Goal: Task Accomplishment & Management: Use online tool/utility

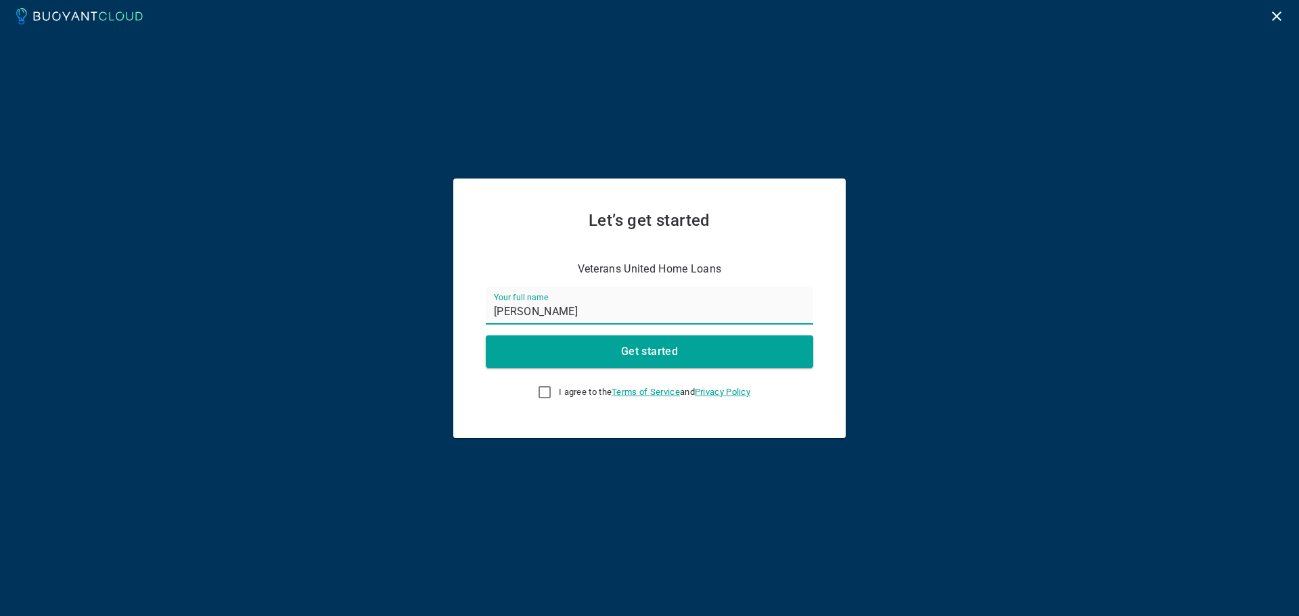
click at [551, 391] on label "I agree to the Terms of Service and Privacy Policy" at bounding box center [640, 392] width 220 height 27
click at [551, 391] on input "I agree to the Terms of Service and Privacy Policy" at bounding box center [545, 392] width 16 height 16
checkbox input "true"
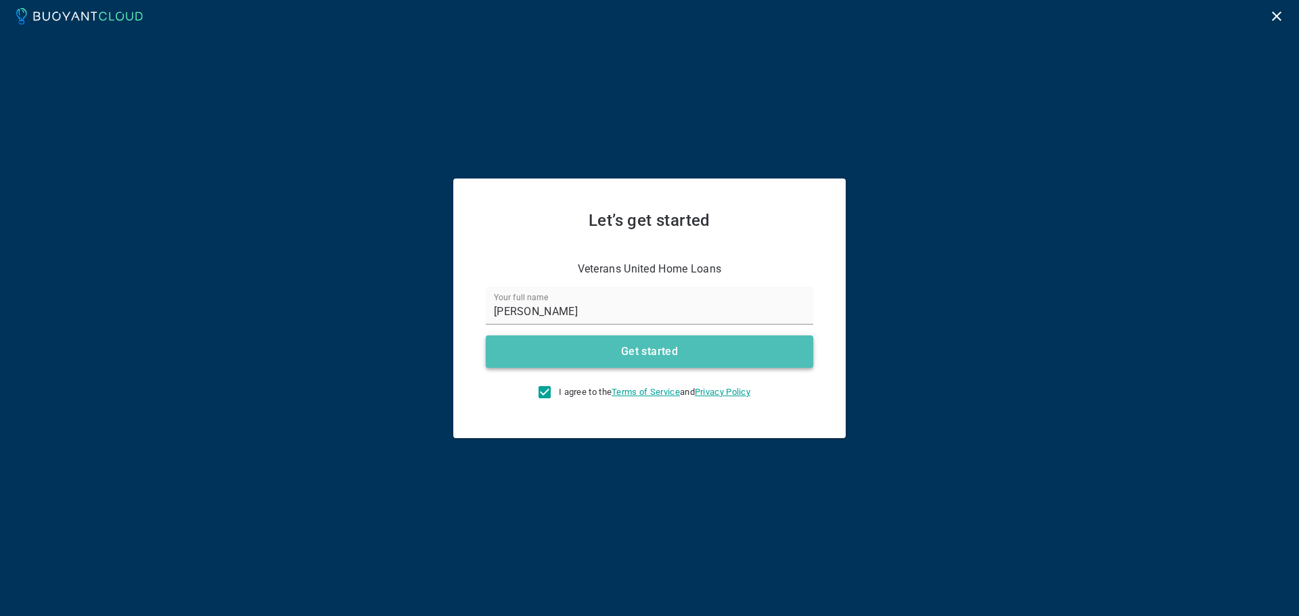
click at [635, 348] on h4 "Get started" at bounding box center [649, 352] width 57 height 14
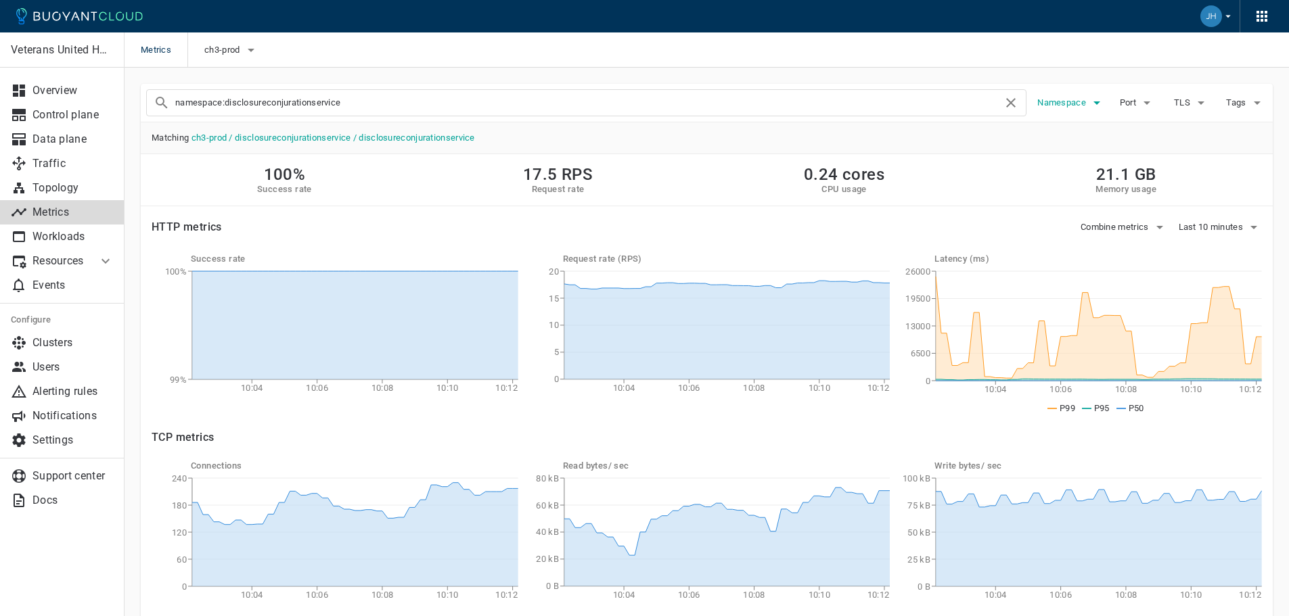
click at [1084, 105] on span "Namespace" at bounding box center [1062, 102] width 51 height 11
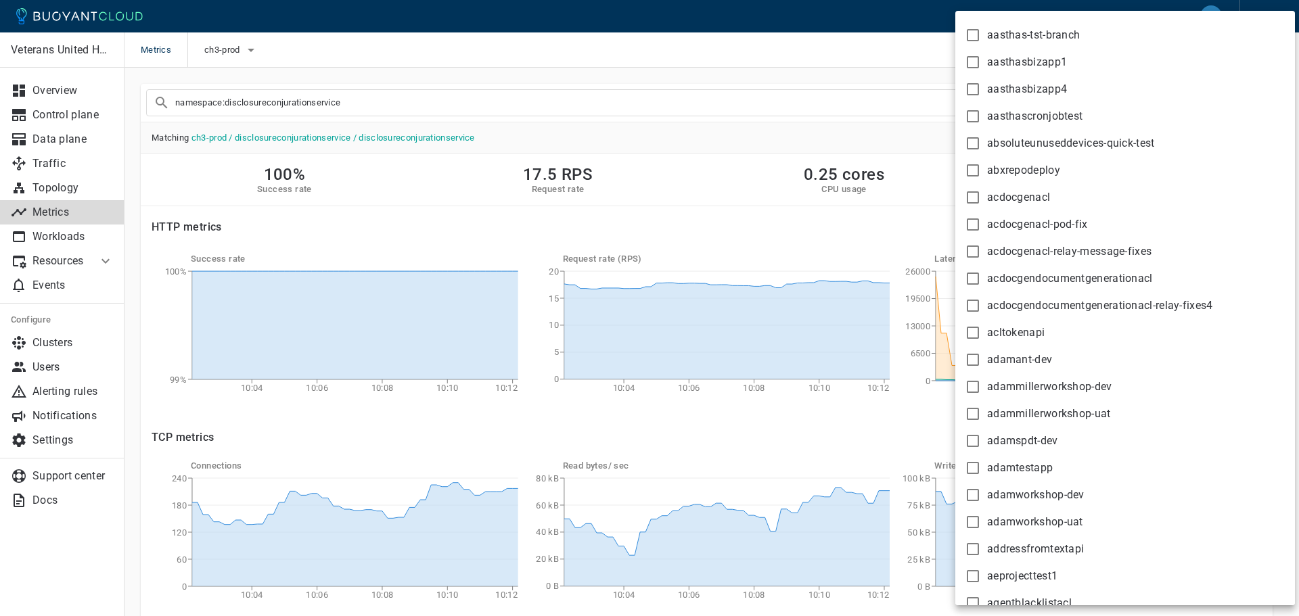
click at [849, 55] on div at bounding box center [649, 308] width 1299 height 616
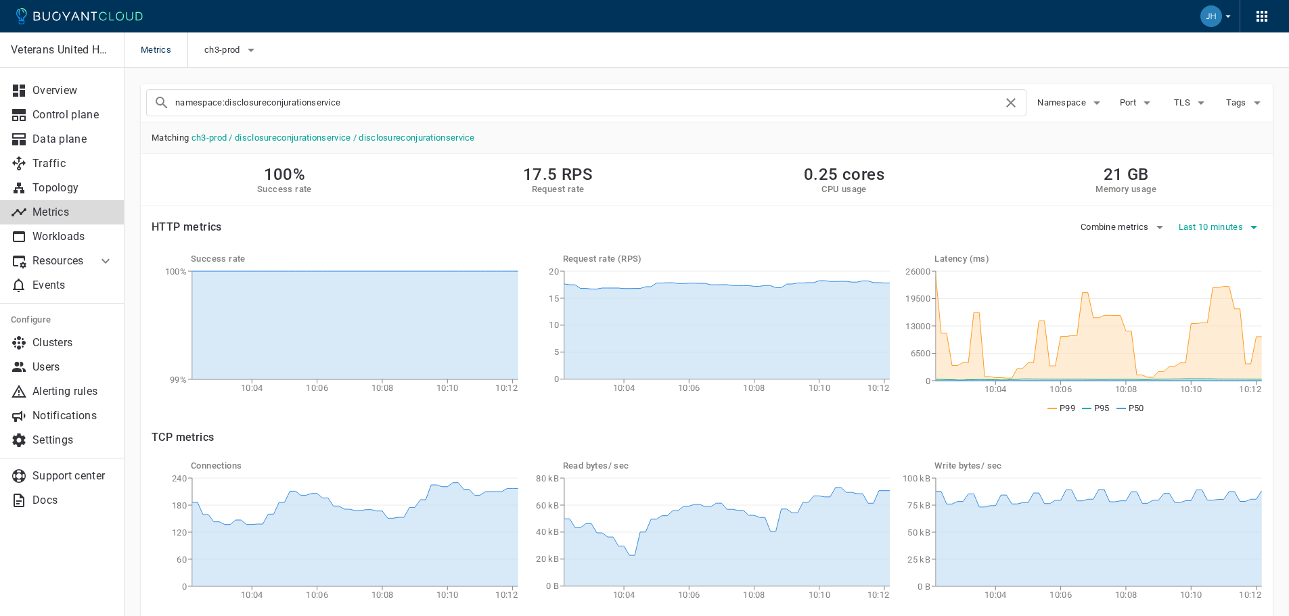
click at [1225, 227] on span "Last 10 minutes" at bounding box center [1213, 227] width 68 height 11
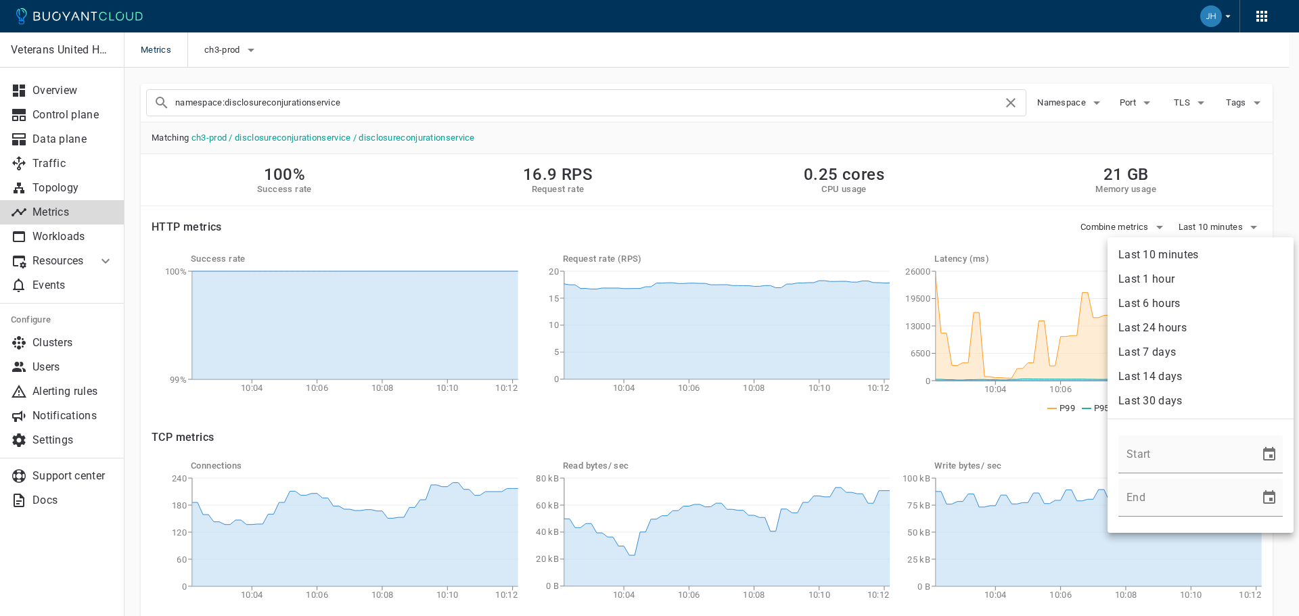
click at [1159, 332] on li "Last 24 hours" at bounding box center [1201, 328] width 186 height 24
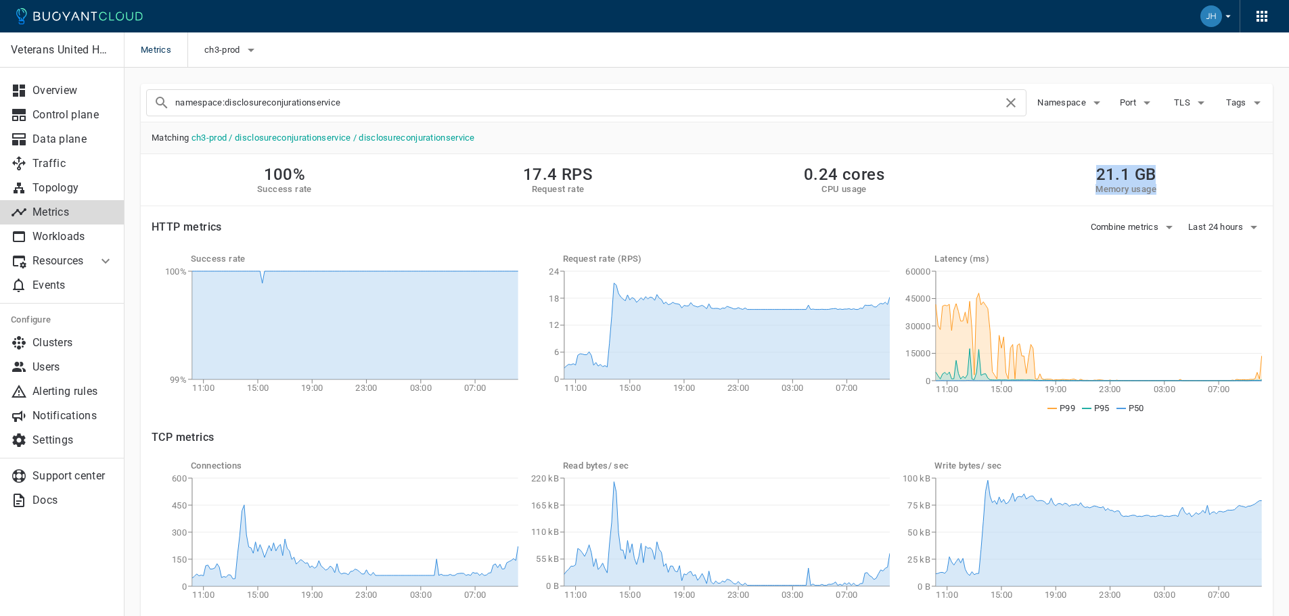
drag, startPoint x: 1078, startPoint y: 180, endPoint x: 1168, endPoint y: 199, distance: 92.0
click at [1168, 199] on div "100% Success rate 17.4 RPS Request rate 0.24 cores CPU usage 21.1 GB Memory usa…" at bounding box center [707, 180] width 1132 height 52
click at [1174, 181] on div "100% Success rate 17.4 RPS Request rate 0.24 cores CPU usage 21.1 GB Memory usa…" at bounding box center [707, 180] width 1132 height 52
click at [917, 231] on div "Combine metrics Last 24 hours" at bounding box center [736, 221] width 1051 height 31
click at [1232, 223] on span "Last 24 hours" at bounding box center [1217, 227] width 58 height 11
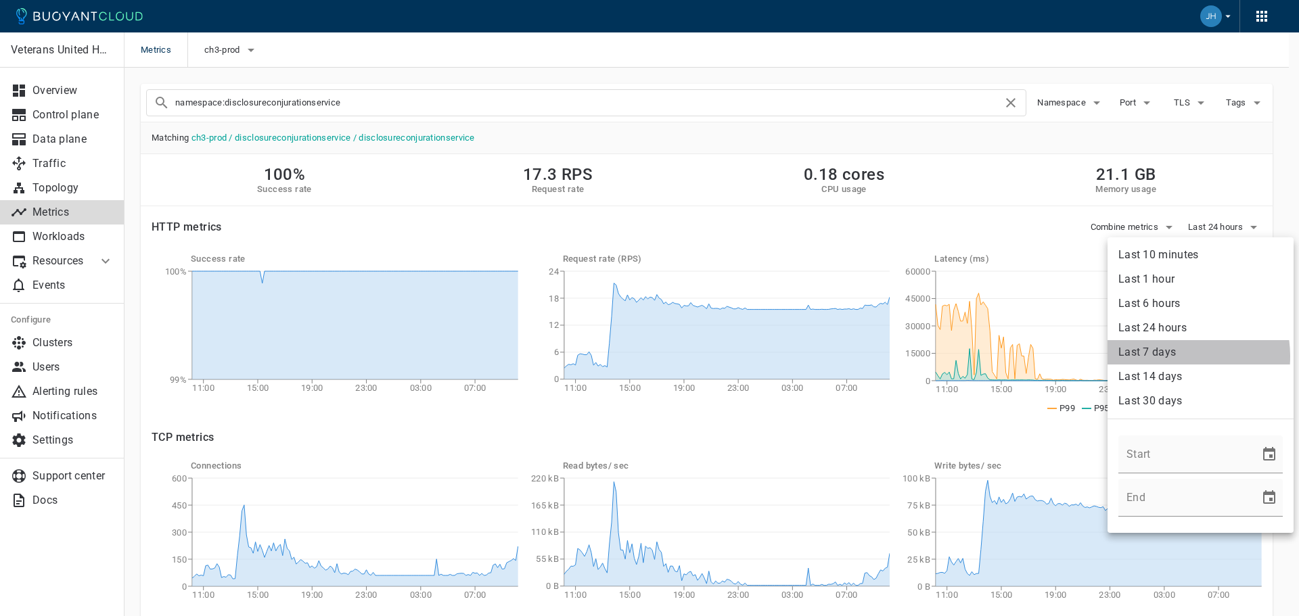
click at [1168, 357] on li "Last 7 days" at bounding box center [1201, 352] width 186 height 24
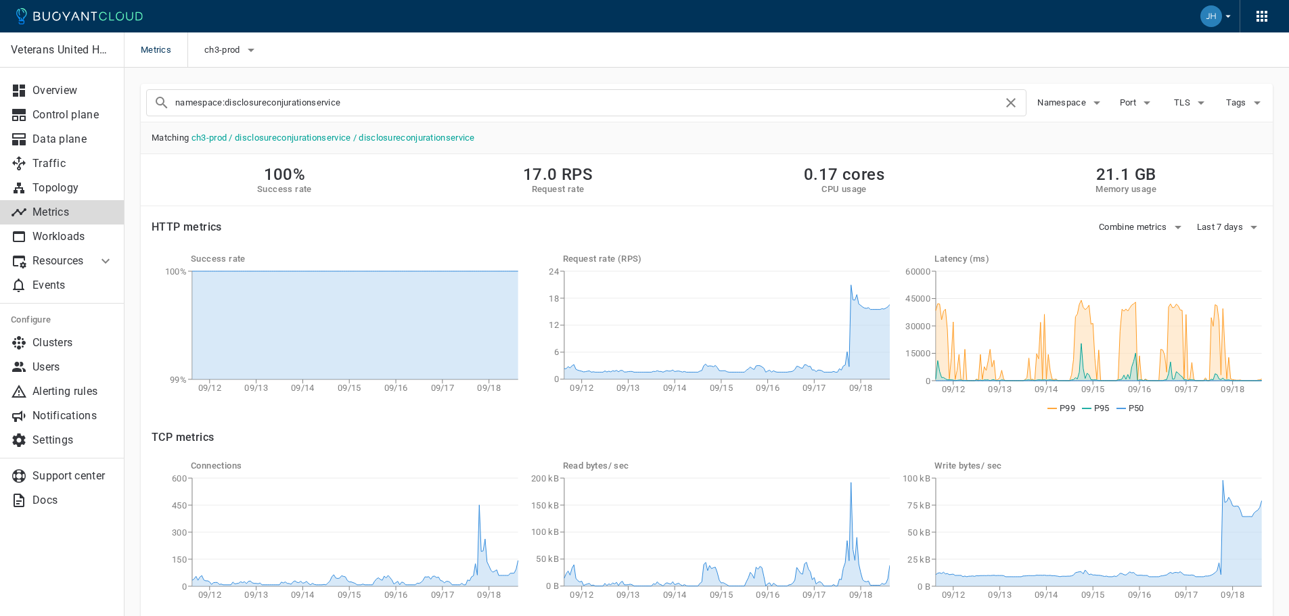
click at [640, 125] on span "Matching ch3-prod / disclosureconjurationservice / disclosureconjurationservice" at bounding box center [707, 137] width 1132 height 31
click at [903, 422] on div "TCP metrics" at bounding box center [698, 430] width 1127 height 30
